Goal: Task Accomplishment & Management: Use online tool/utility

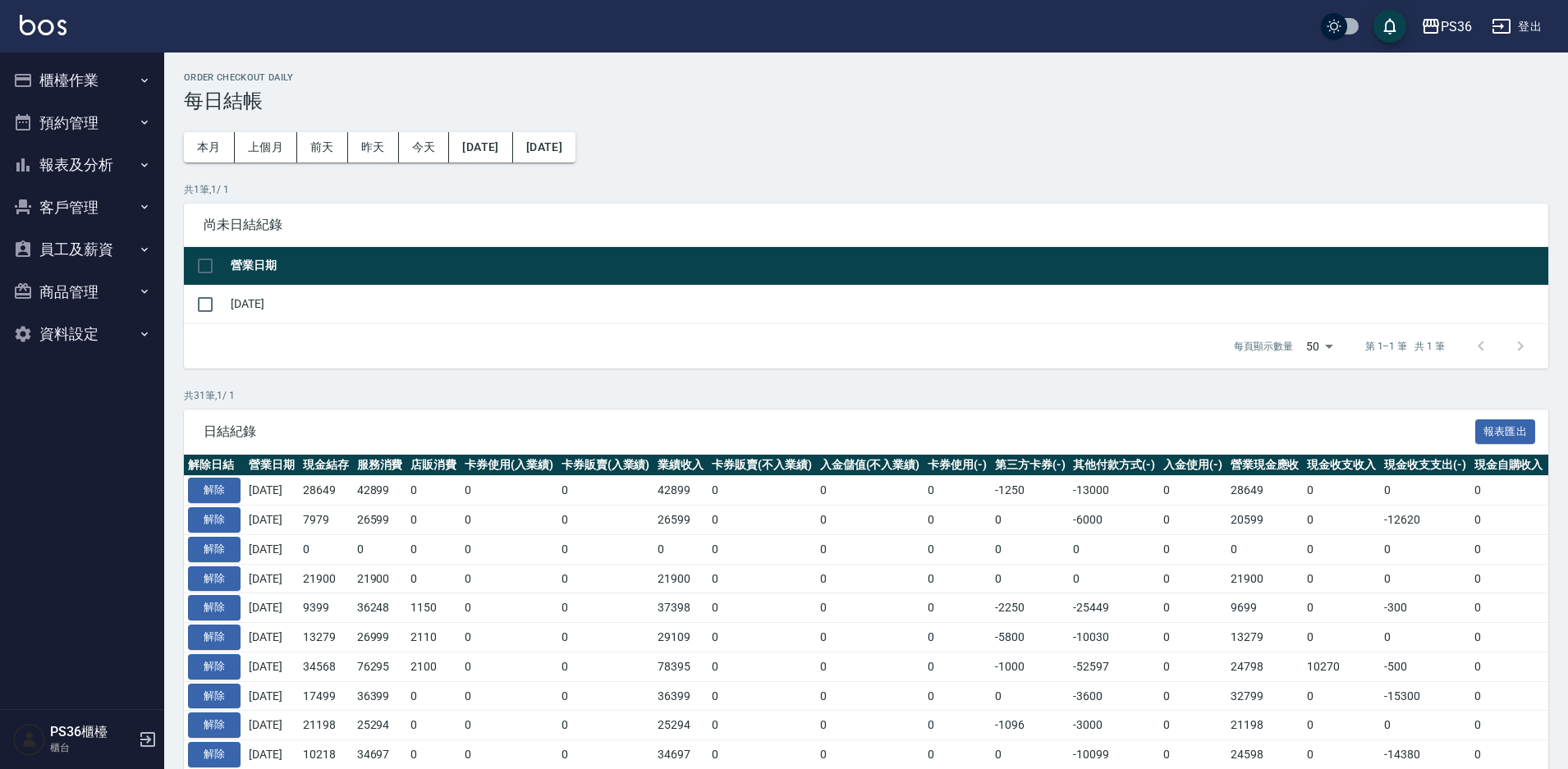
click at [95, 97] on button "櫃檯作業" at bounding box center [81, 80] width 151 height 43
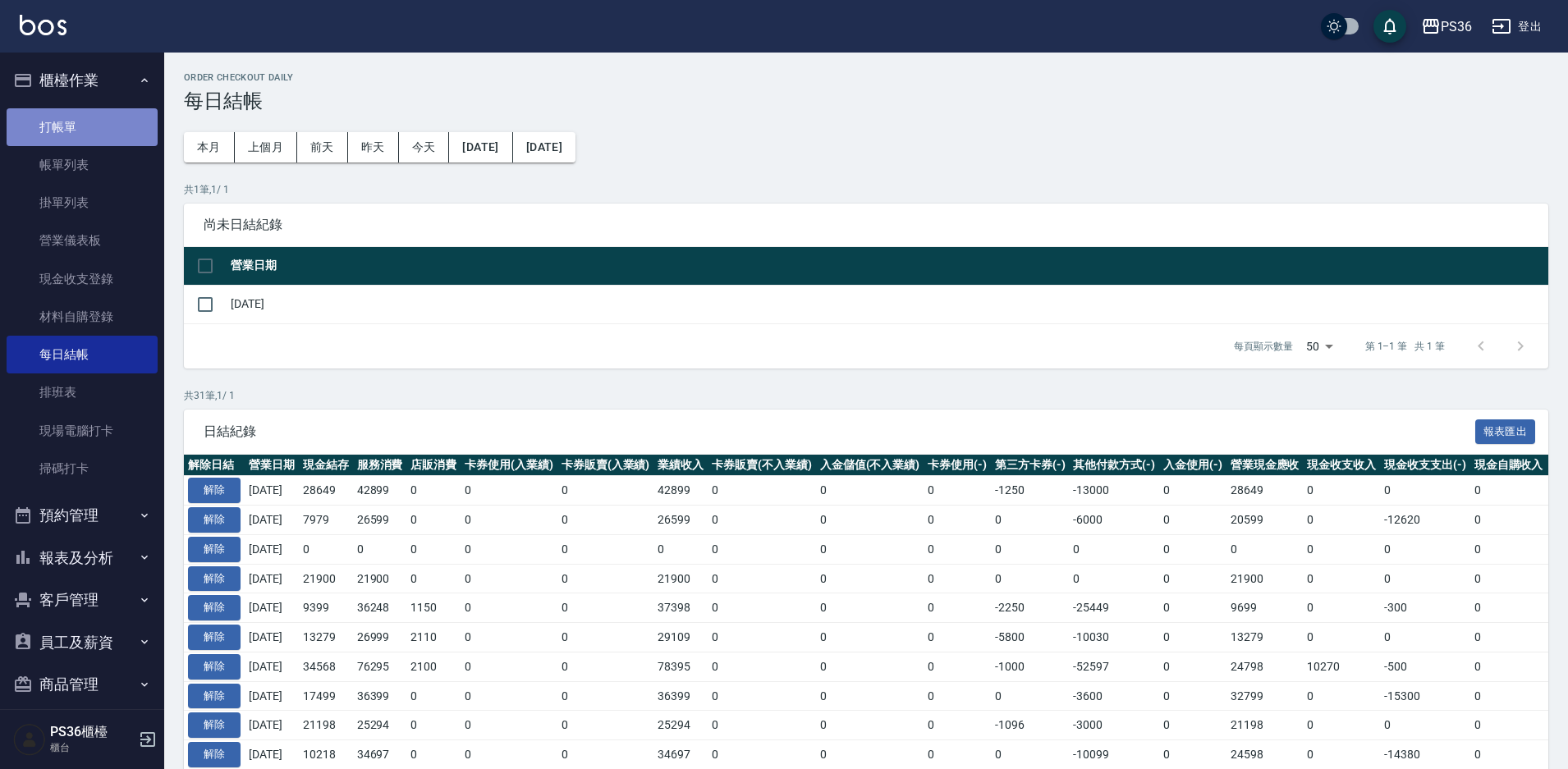
click at [106, 127] on link "打帳單" at bounding box center [81, 127] width 151 height 37
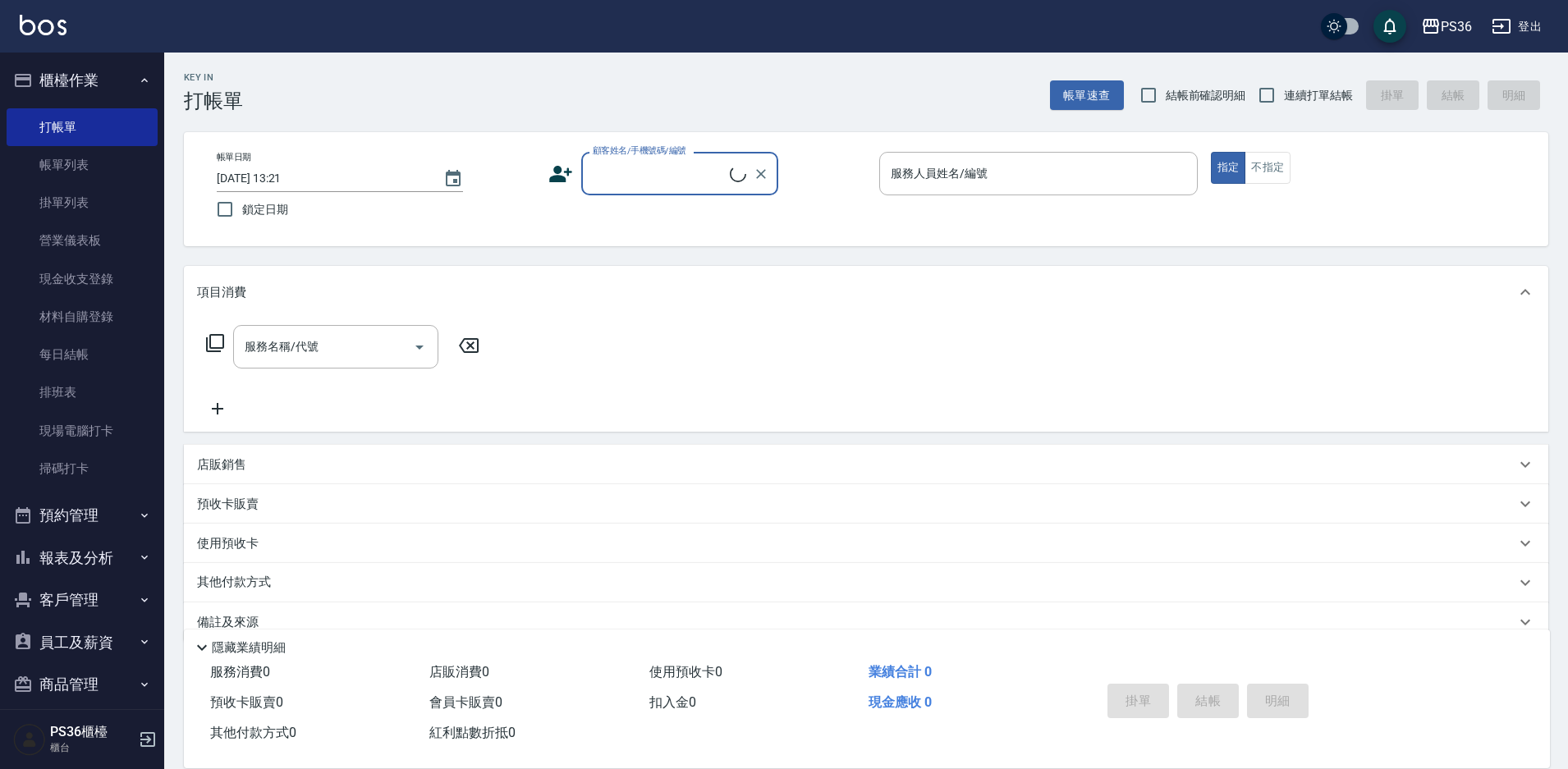
click at [657, 189] on div "顧客姓名/手機號碼/編號" at bounding box center [680, 173] width 197 height 44
type input "[PERSON_NAME]/0958402907/"
type input "[PERSON_NAME]-1"
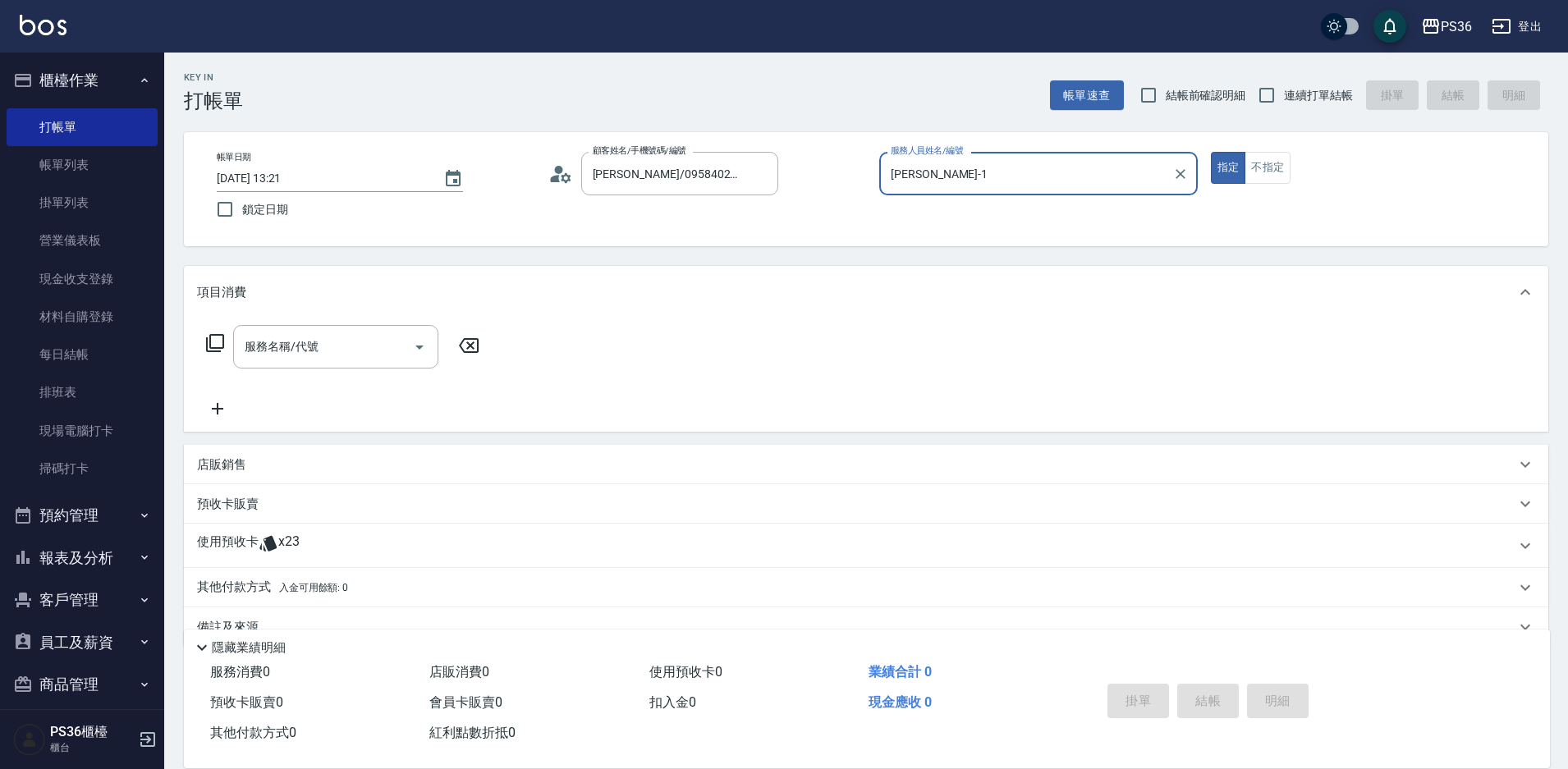
click at [574, 180] on div "顧客姓名/手機號碼/編號 [PERSON_NAME]/0958402907/ 顧客姓名/手機號碼/編號" at bounding box center [707, 173] width 318 height 44
click at [571, 179] on icon at bounding box center [561, 174] width 25 height 25
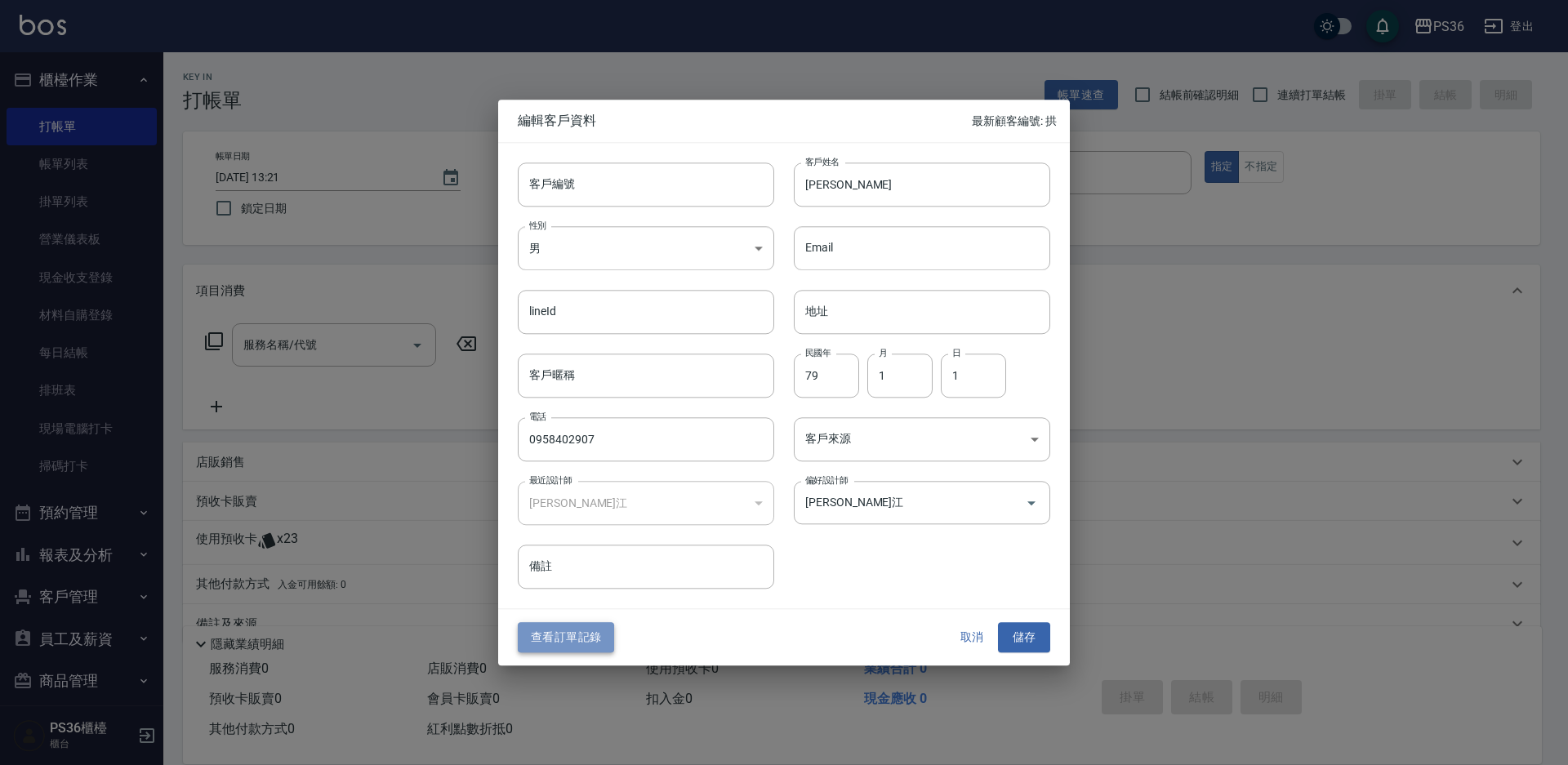
click at [578, 635] on button "查看訂單記錄" at bounding box center [565, 638] width 97 height 30
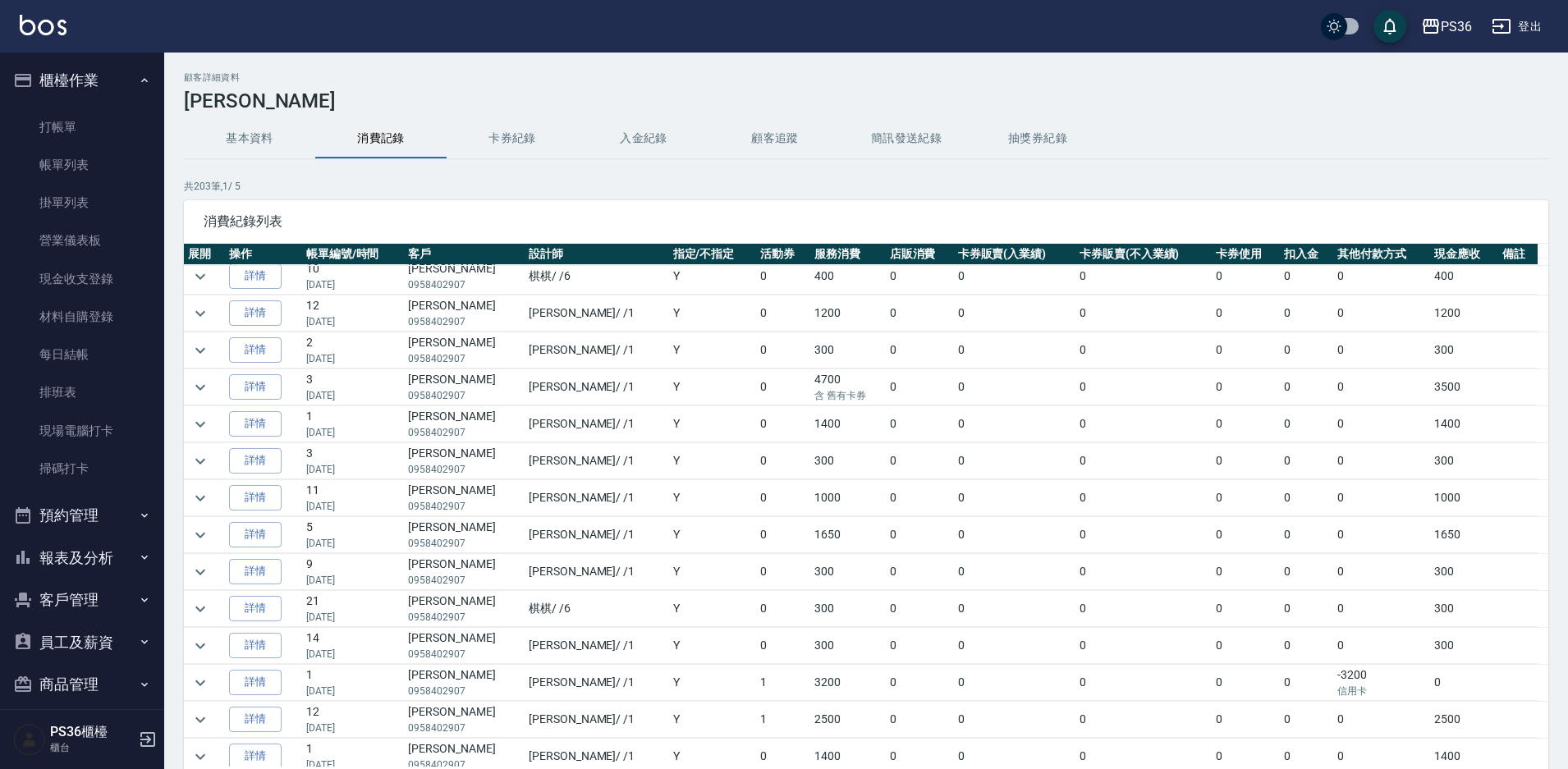
scroll to position [164, 0]
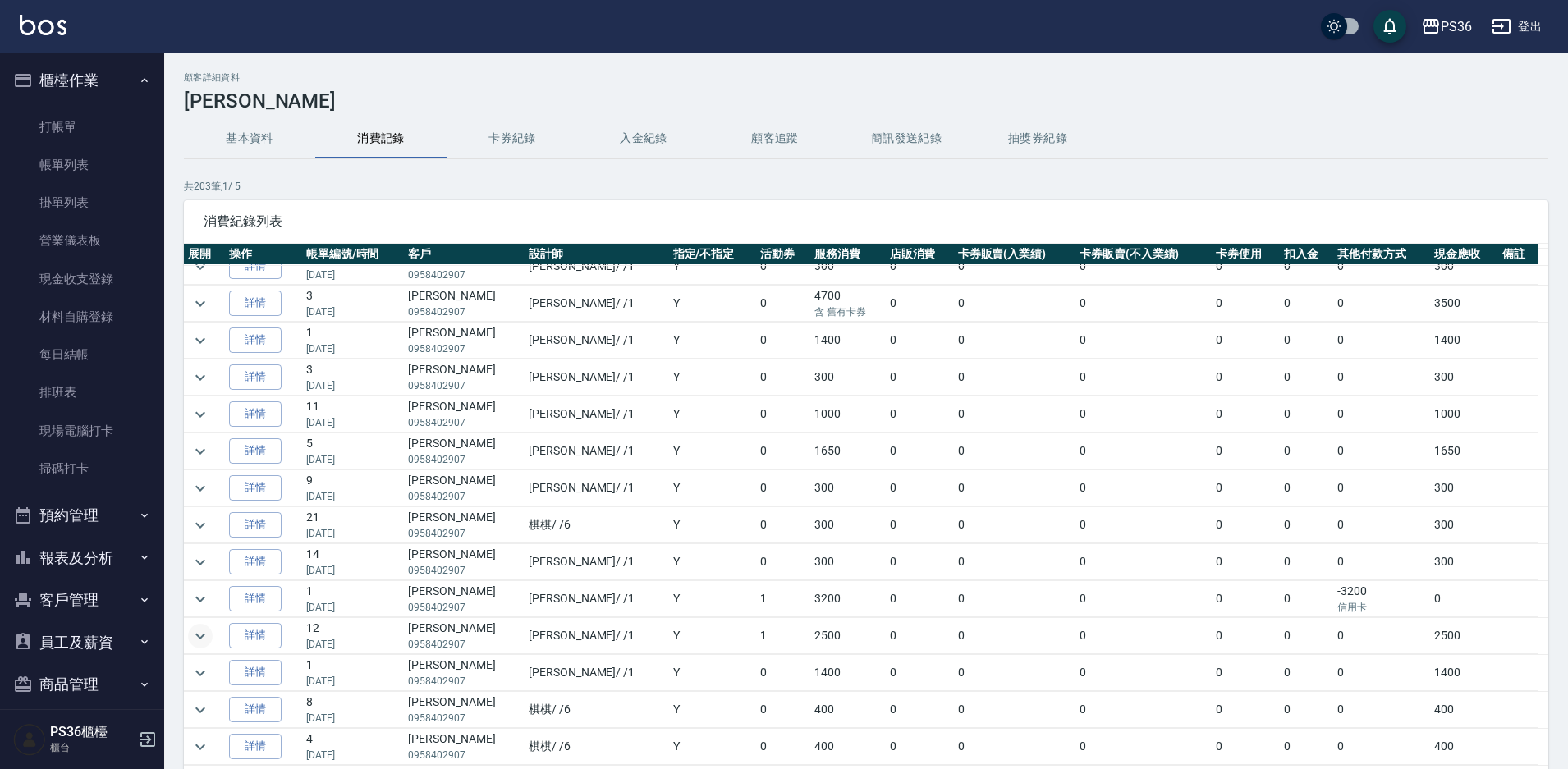
click at [206, 637] on icon "expand row" at bounding box center [200, 636] width 20 height 20
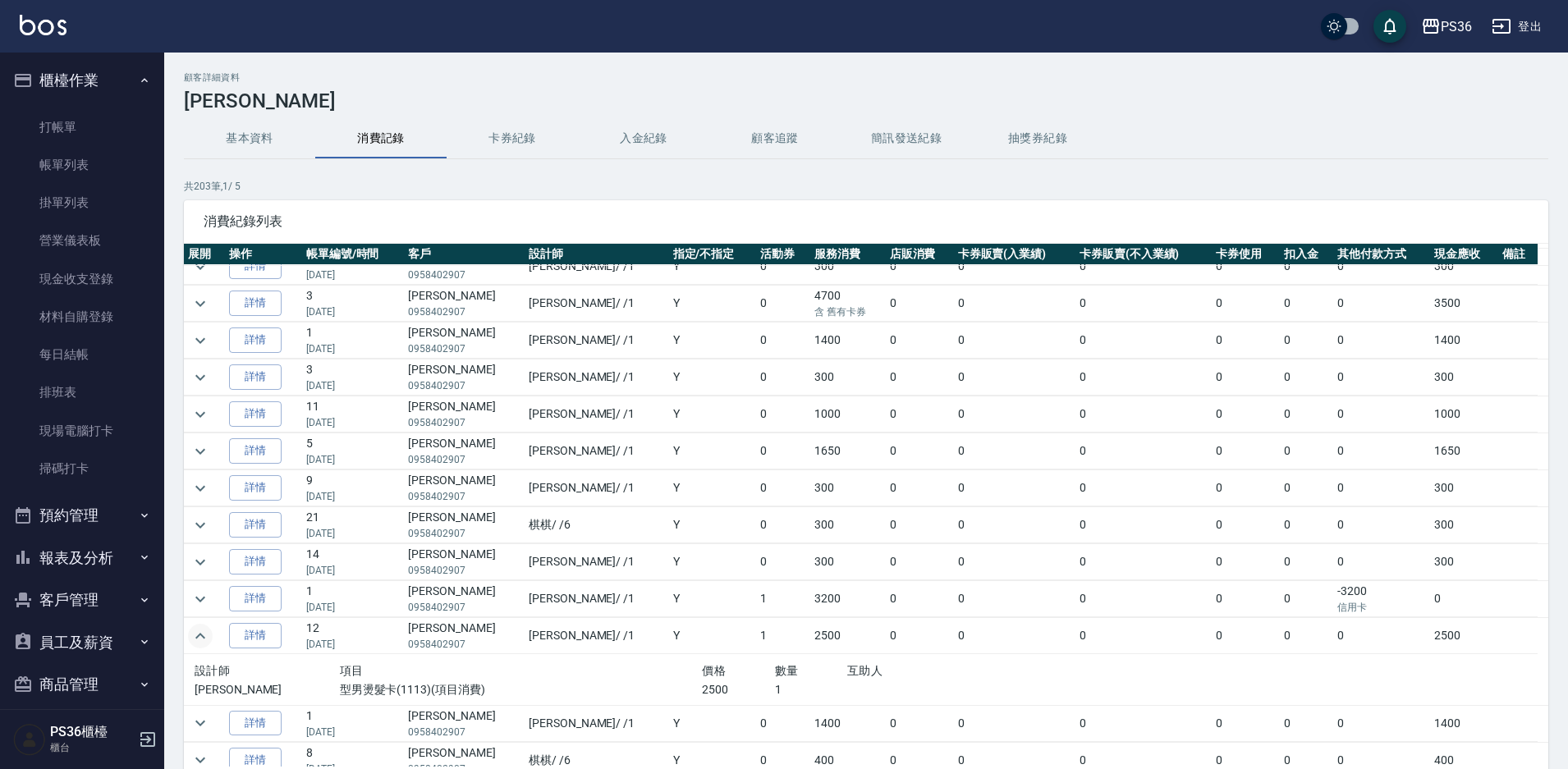
click at [206, 637] on icon "expand row" at bounding box center [200, 636] width 20 height 20
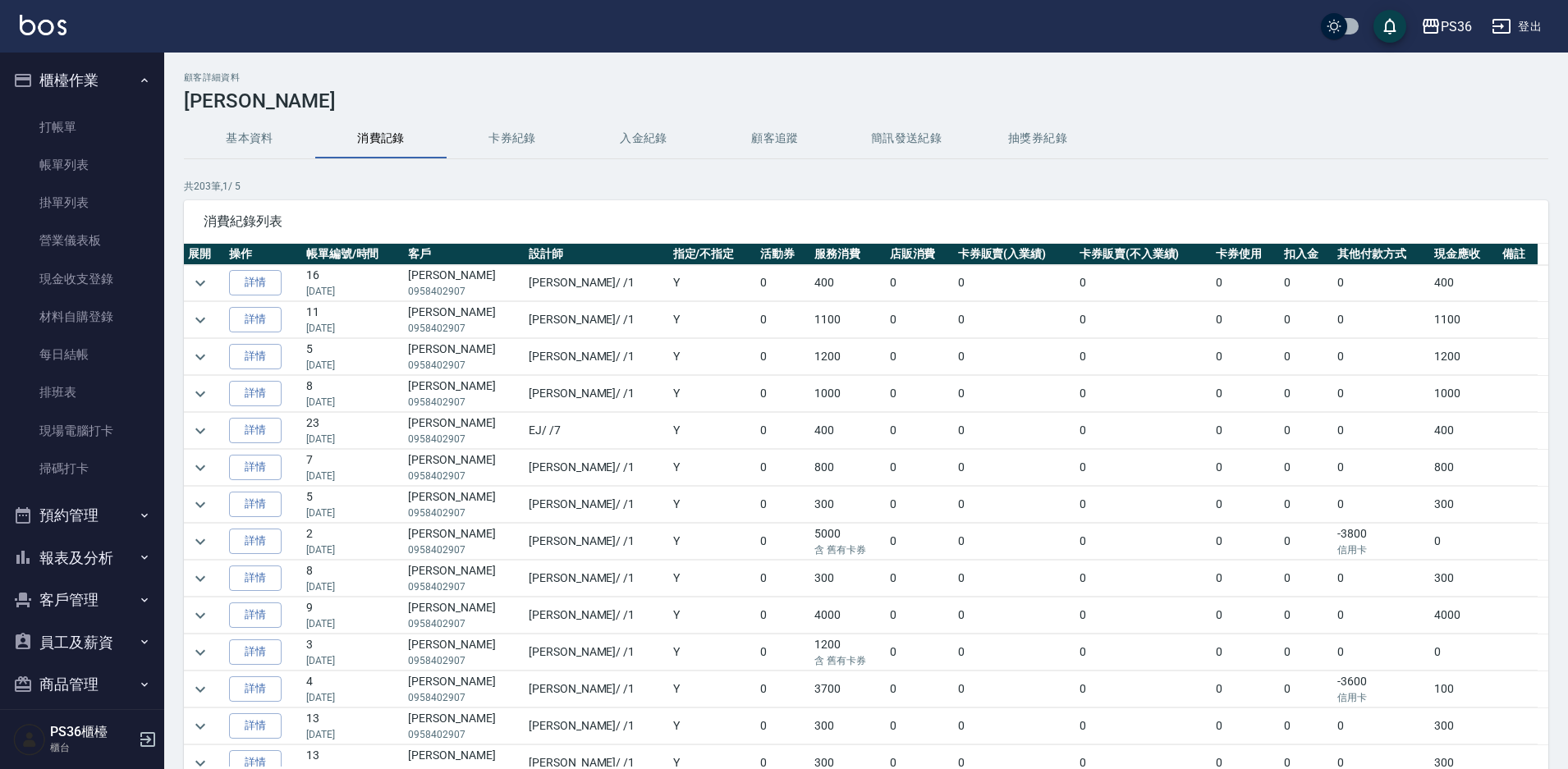
scroll to position [821, 0]
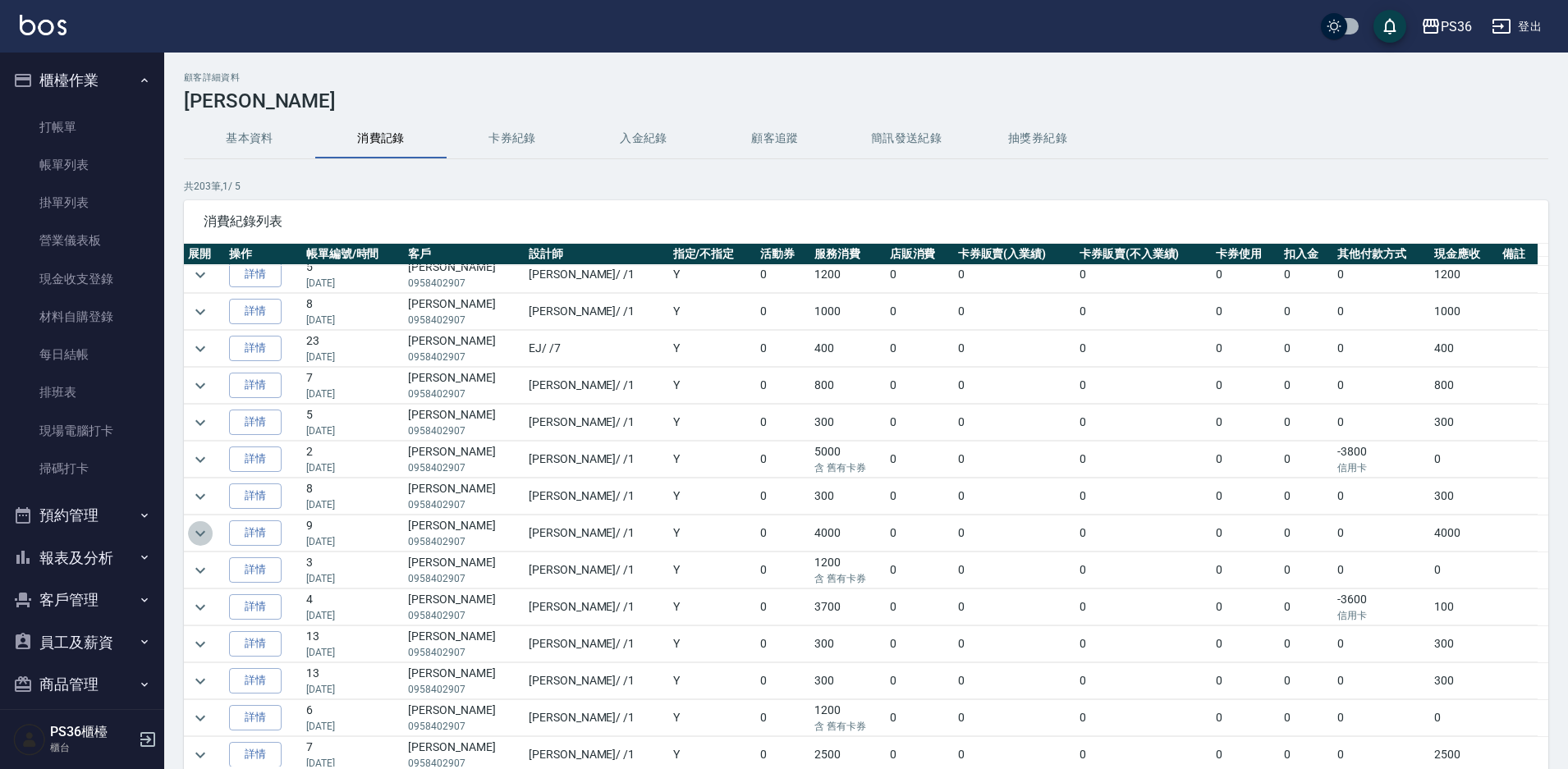
click at [191, 534] on icon "expand row" at bounding box center [200, 533] width 20 height 20
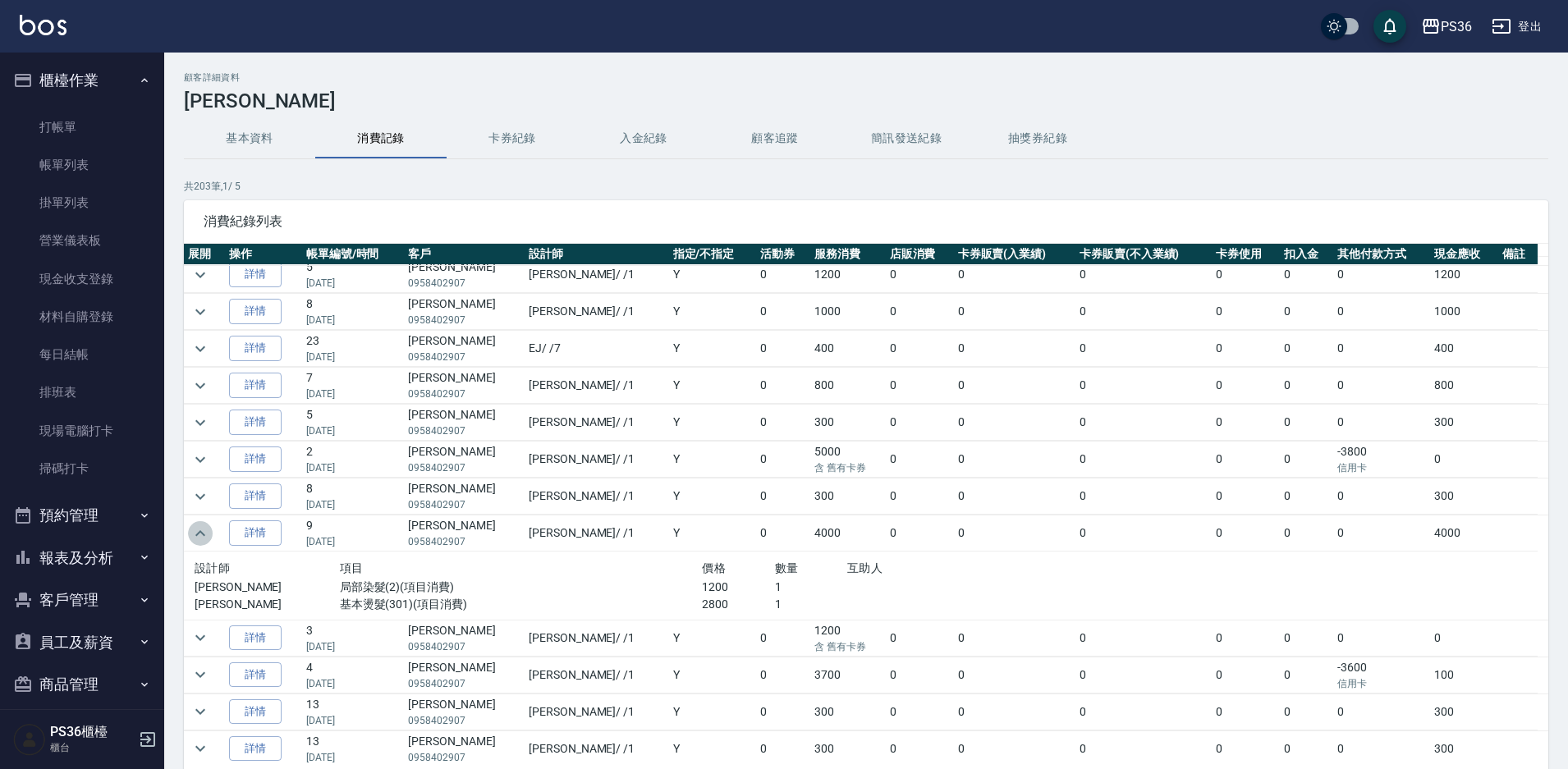
click at [191, 534] on icon "expand row" at bounding box center [200, 533] width 20 height 20
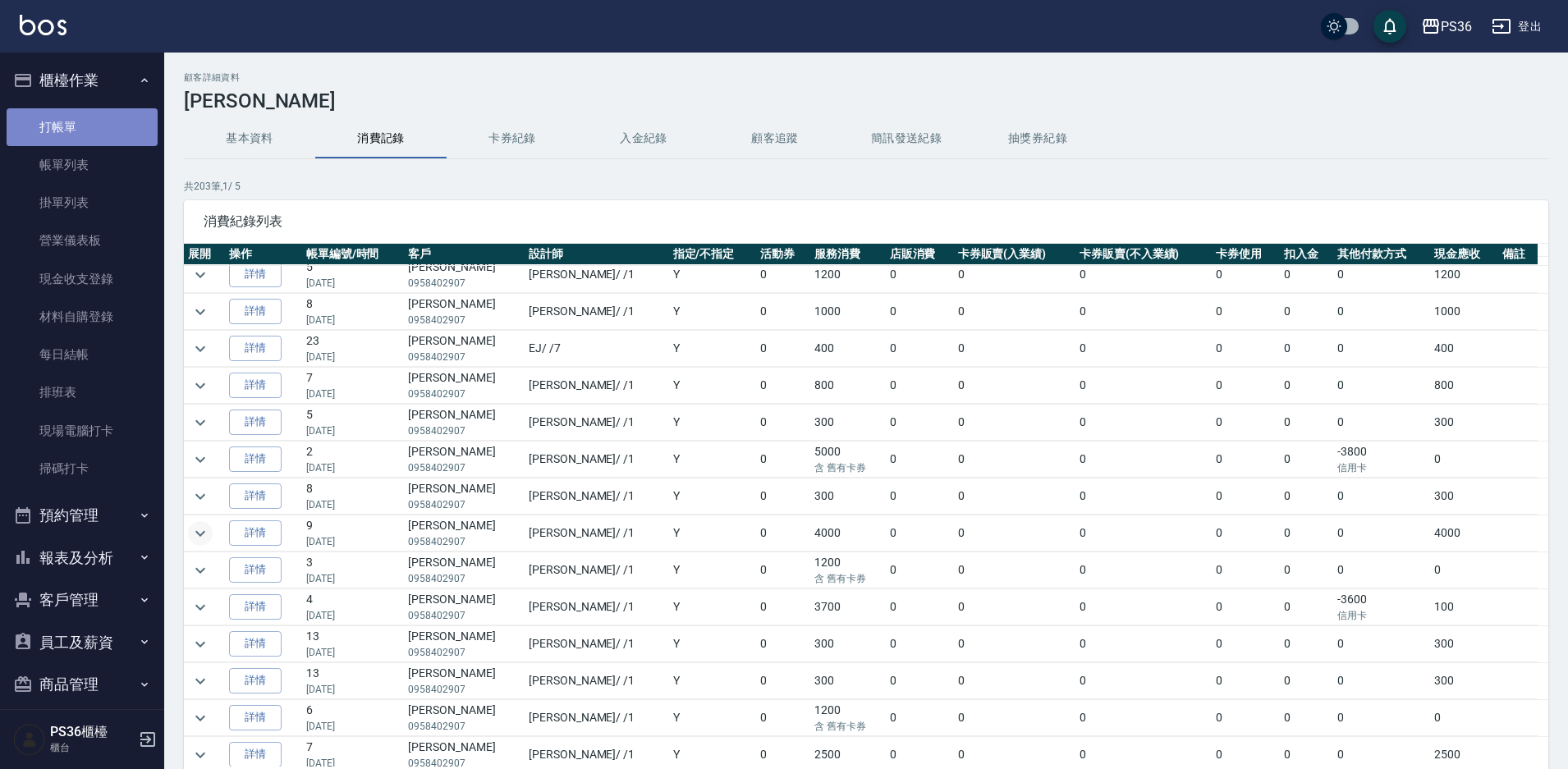
click at [91, 116] on link "打帳單" at bounding box center [81, 127] width 151 height 37
